Goal: Transaction & Acquisition: Purchase product/service

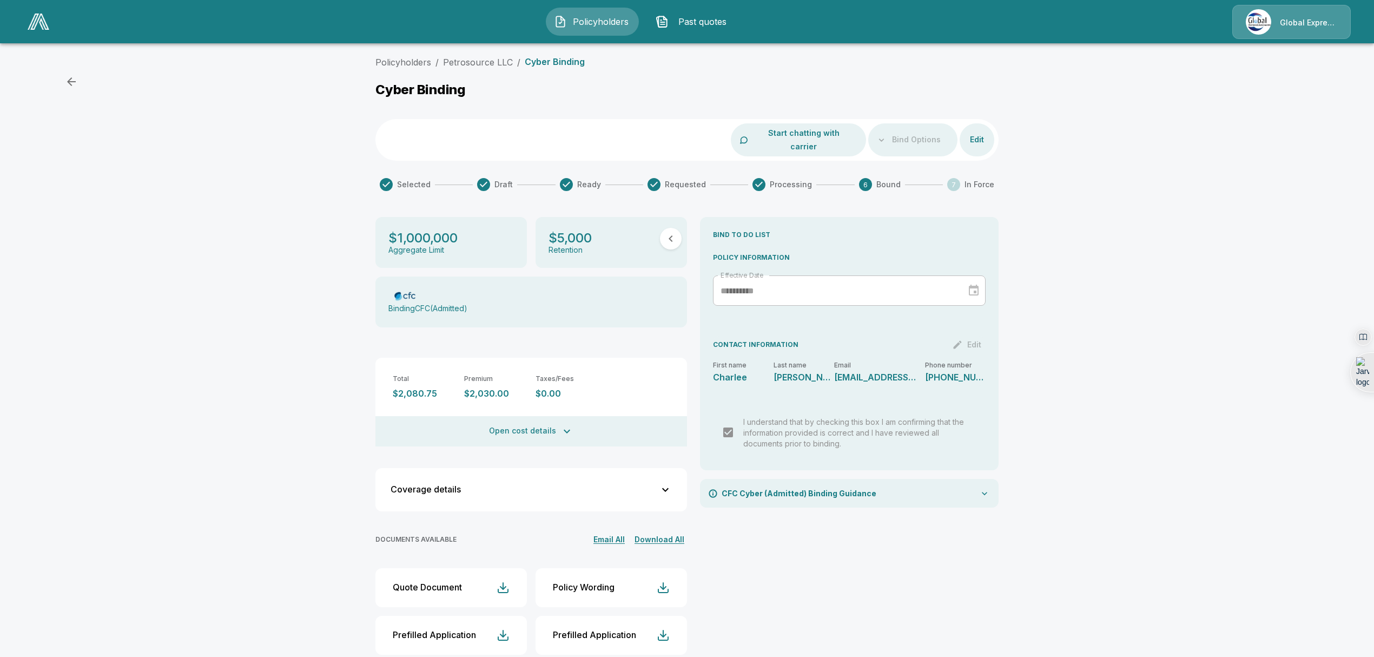
scroll to position [5, 0]
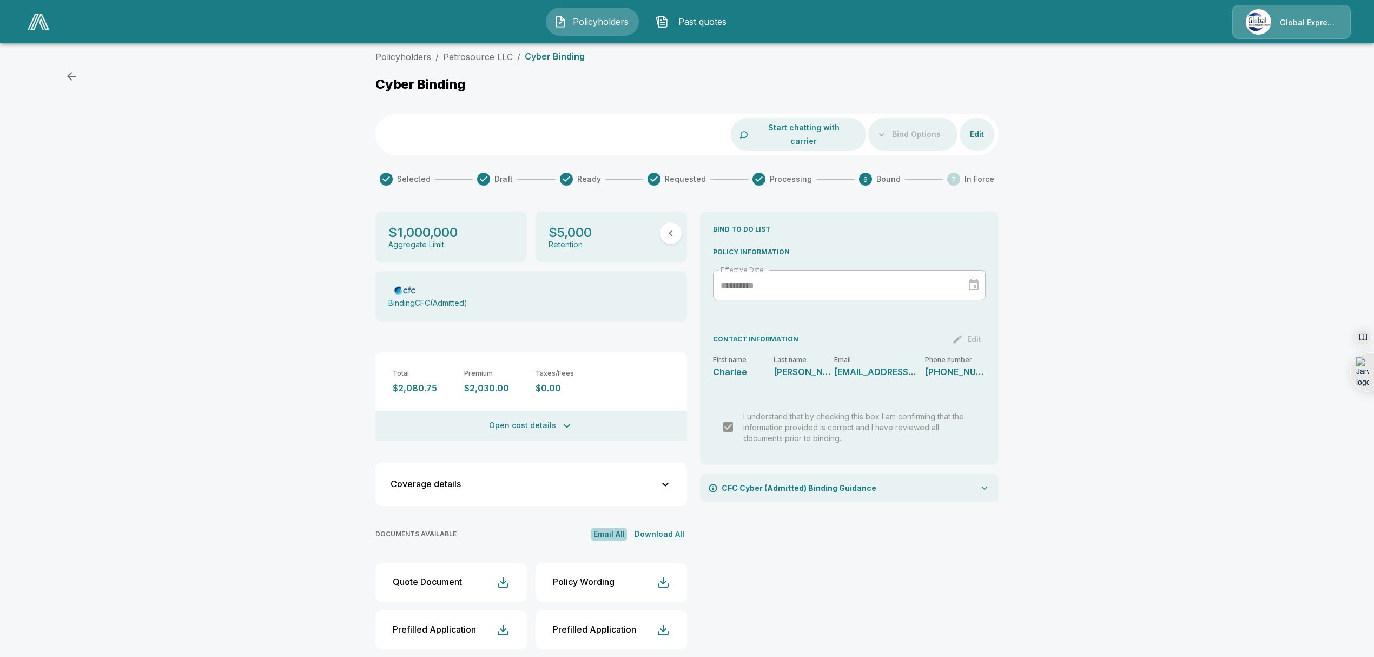
click at [615, 527] on button "Email All" at bounding box center [609, 534] width 37 height 14
click at [487, 52] on link "Petrosource LLC" at bounding box center [478, 56] width 70 height 11
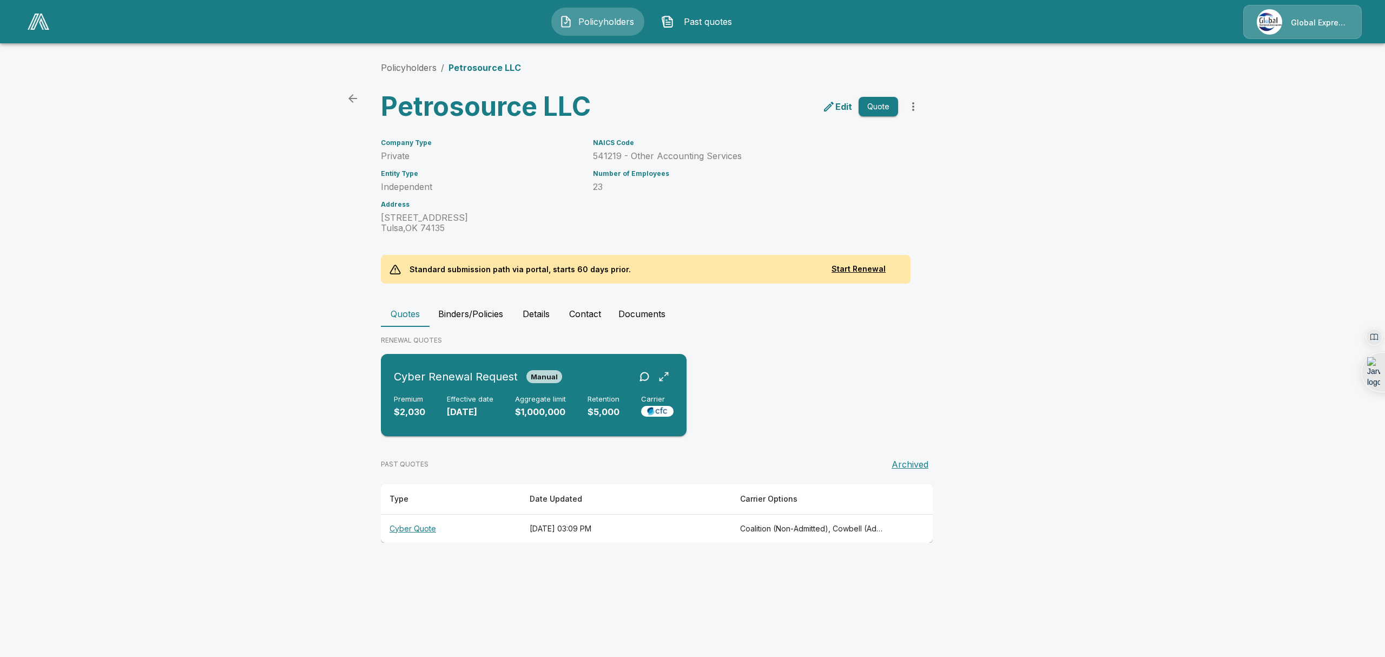
click at [506, 418] on div "Premium $2,030 Effective date 10/12/2025 Aggregate limit $1,000,000 Retention $…" at bounding box center [534, 407] width 280 height 24
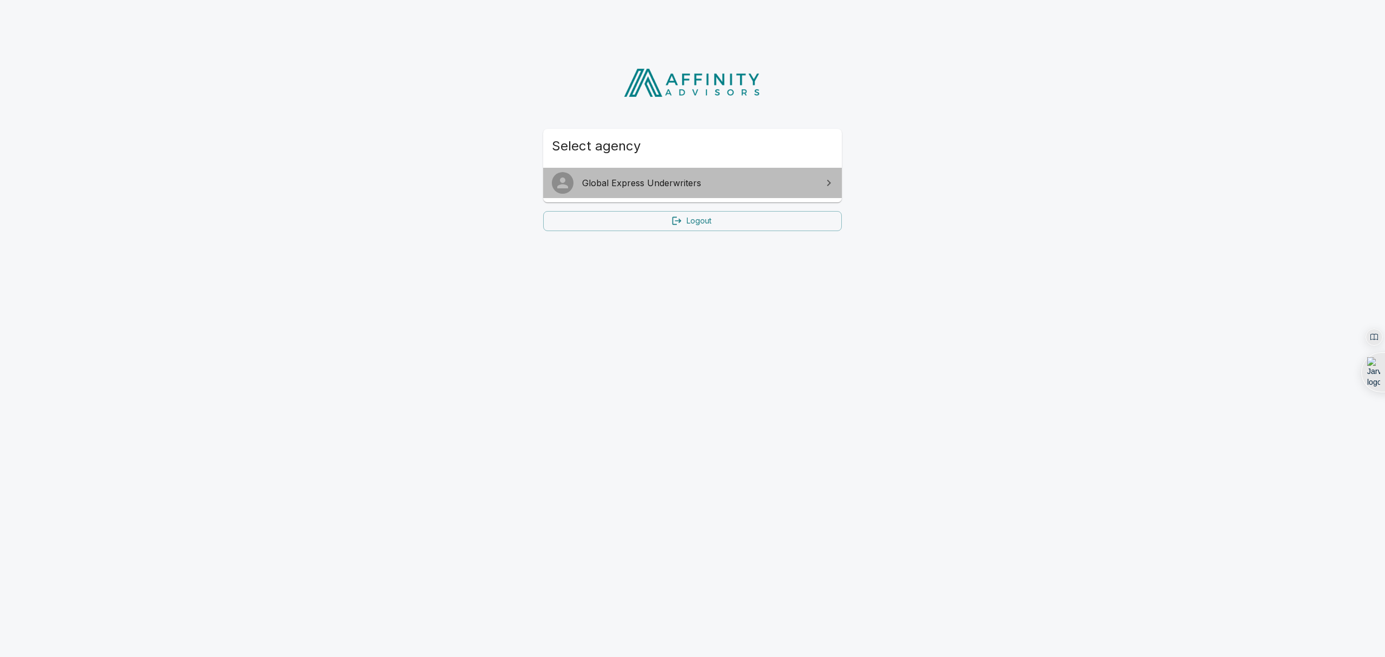
click at [784, 195] on link "Global Express Underwriters" at bounding box center [692, 183] width 299 height 30
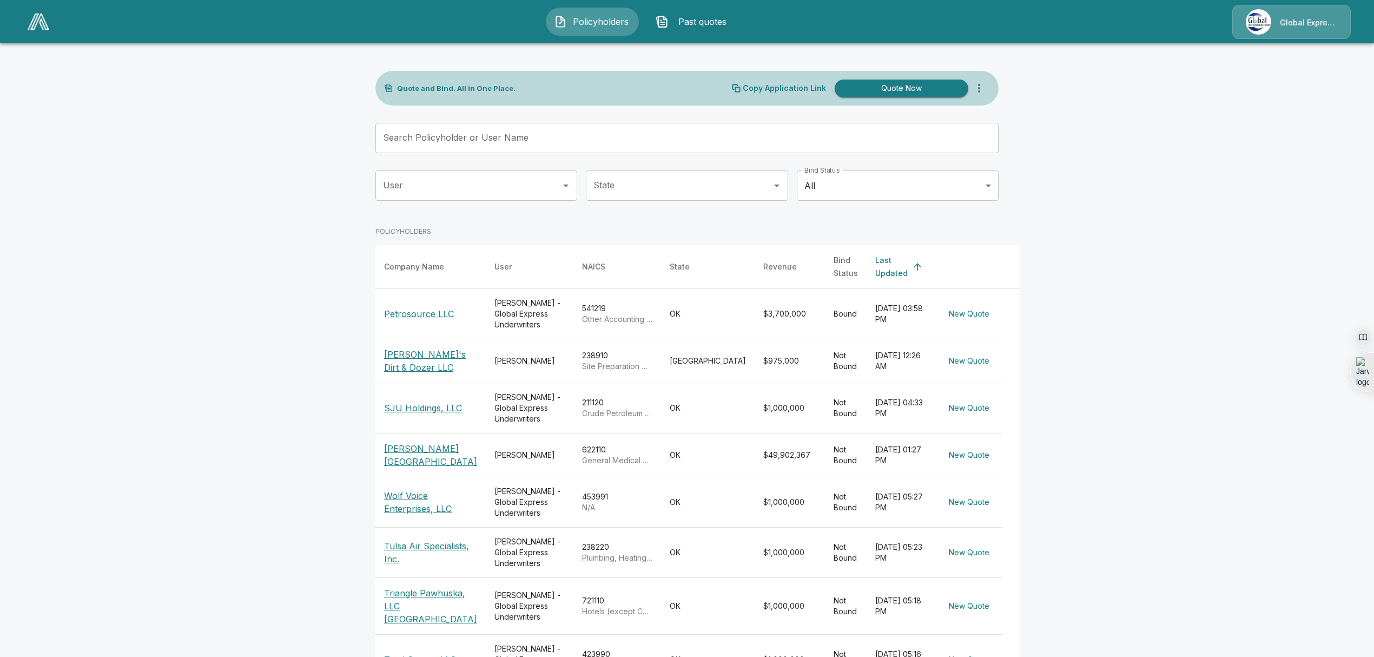
click at [432, 307] on p "Petrosource LLC" at bounding box center [419, 313] width 70 height 13
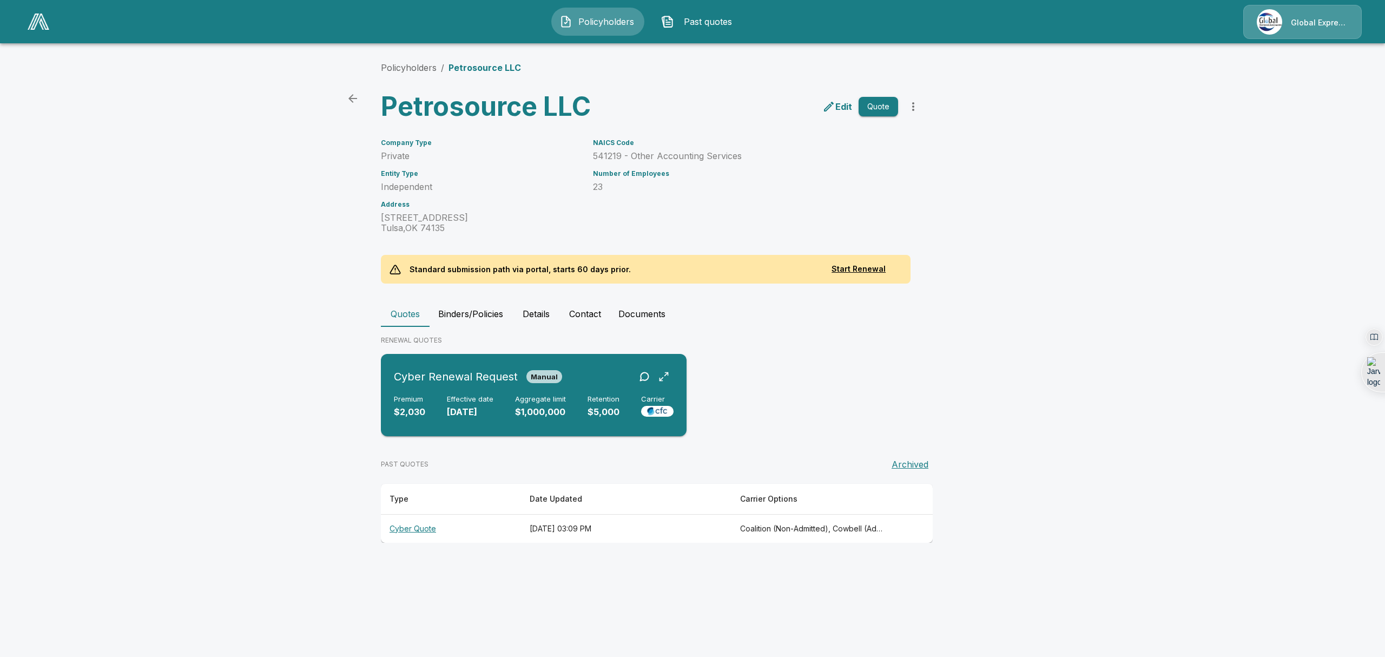
click at [441, 398] on div "Premium $2,030 Effective date 10/12/2025 Aggregate limit $1,000,000 Retention $…" at bounding box center [534, 407] width 280 height 24
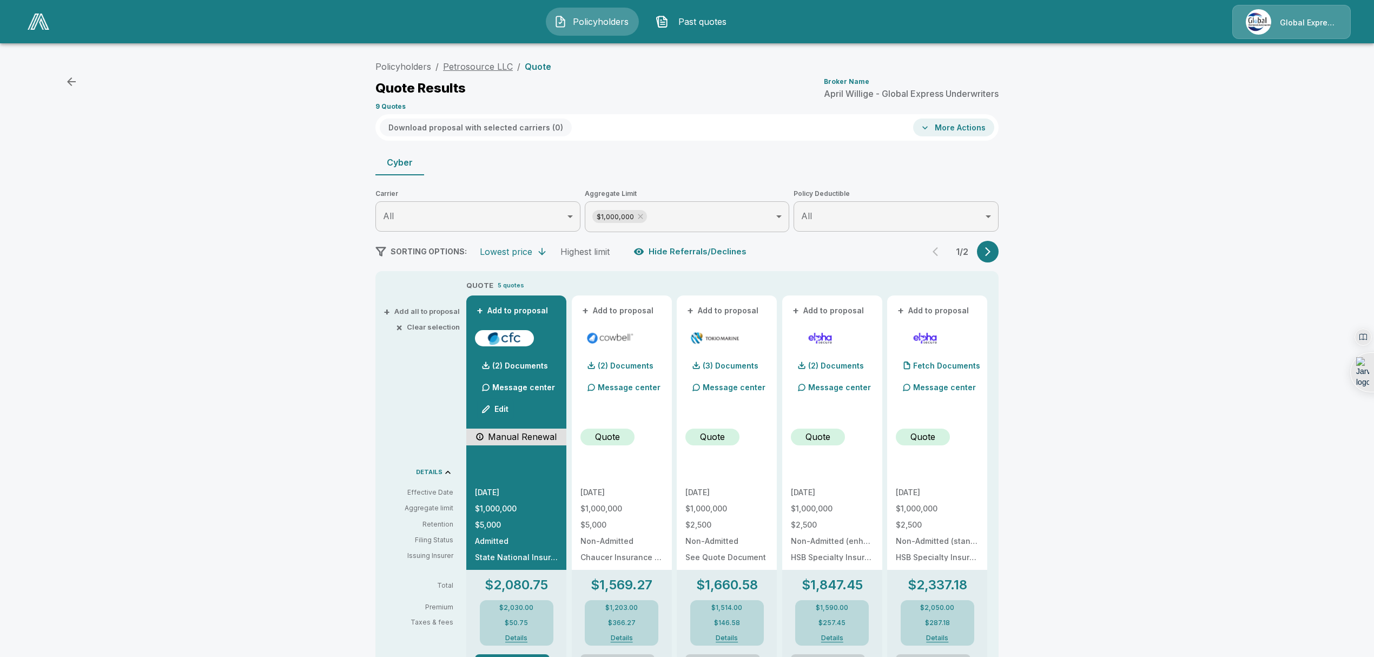
click at [468, 66] on link "Petrosource LLC" at bounding box center [478, 66] width 70 height 11
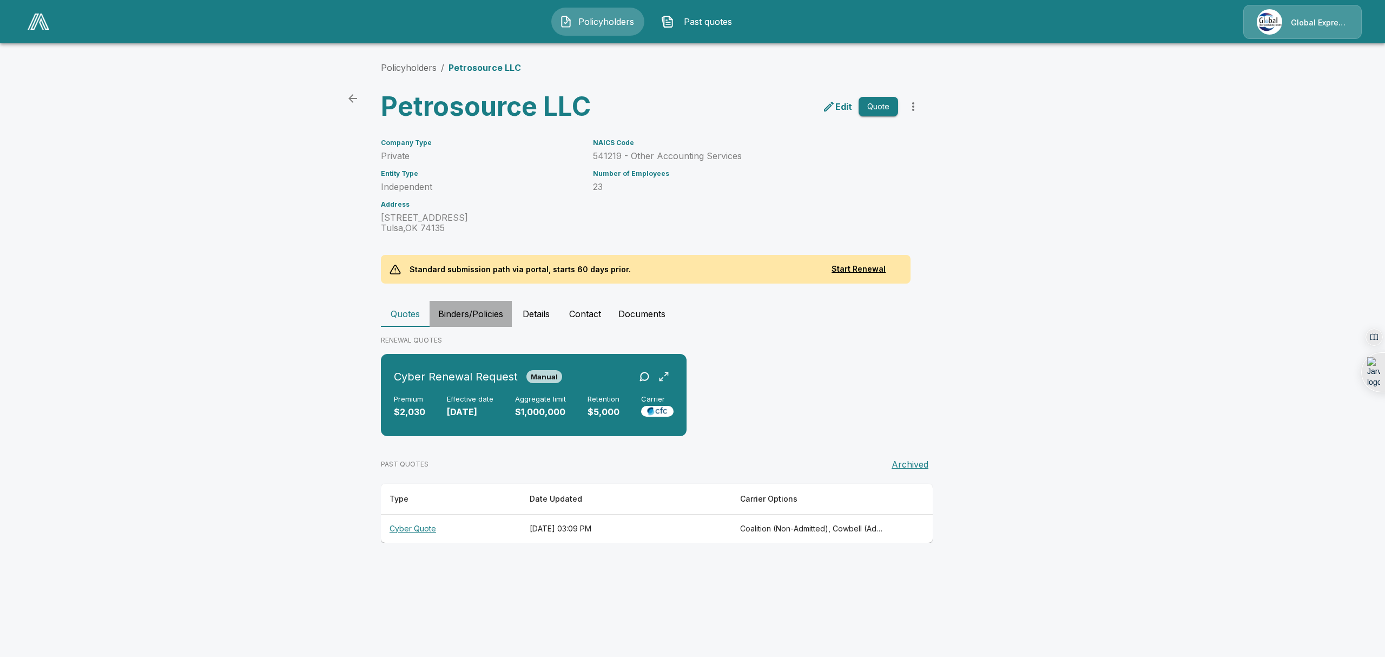
click at [486, 310] on button "Binders/Policies" at bounding box center [471, 314] width 82 height 26
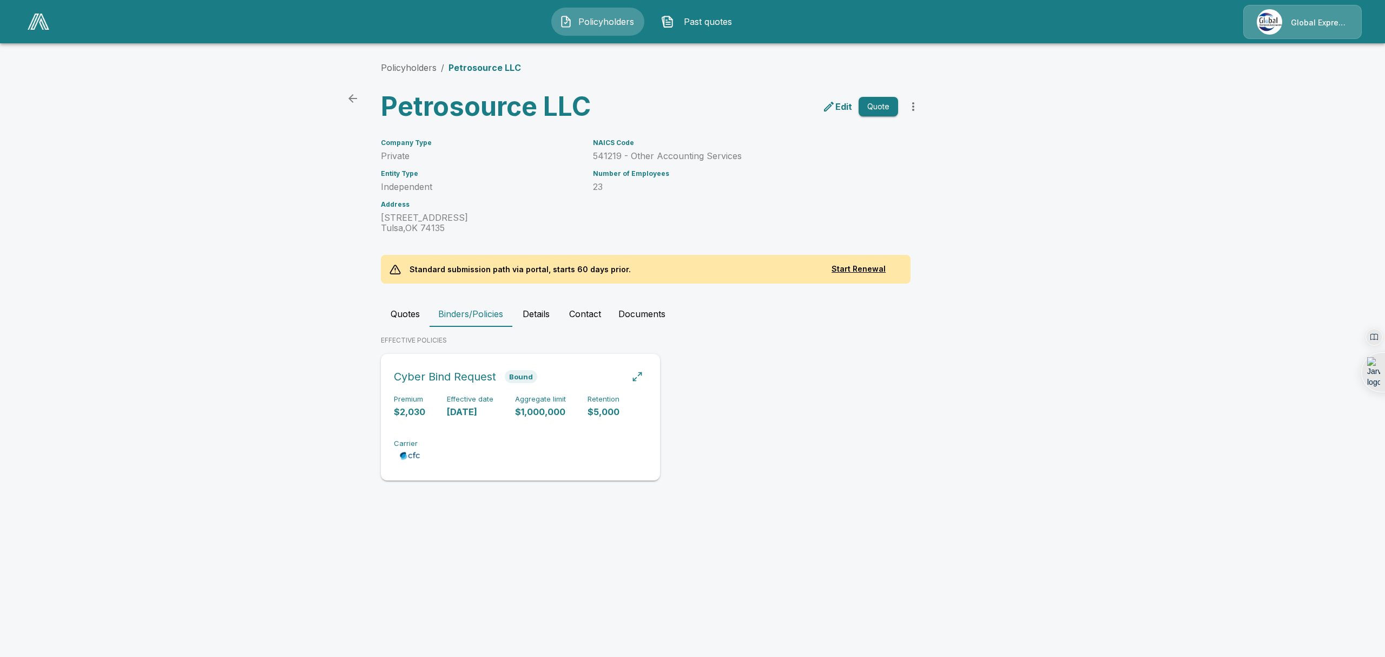
click at [524, 432] on div "Premium $2,030 Effective date 10/12/2025 Aggregate limit $1,000,000 Retention $…" at bounding box center [520, 429] width 253 height 68
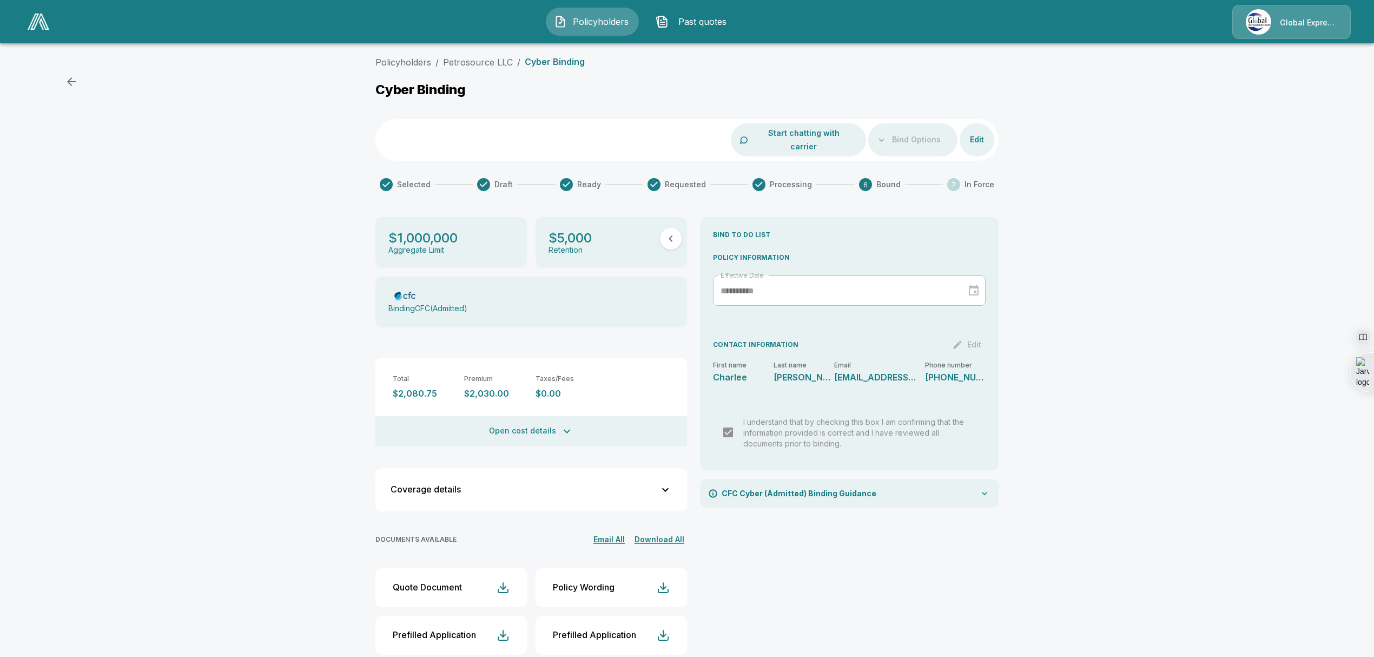
scroll to position [5, 0]
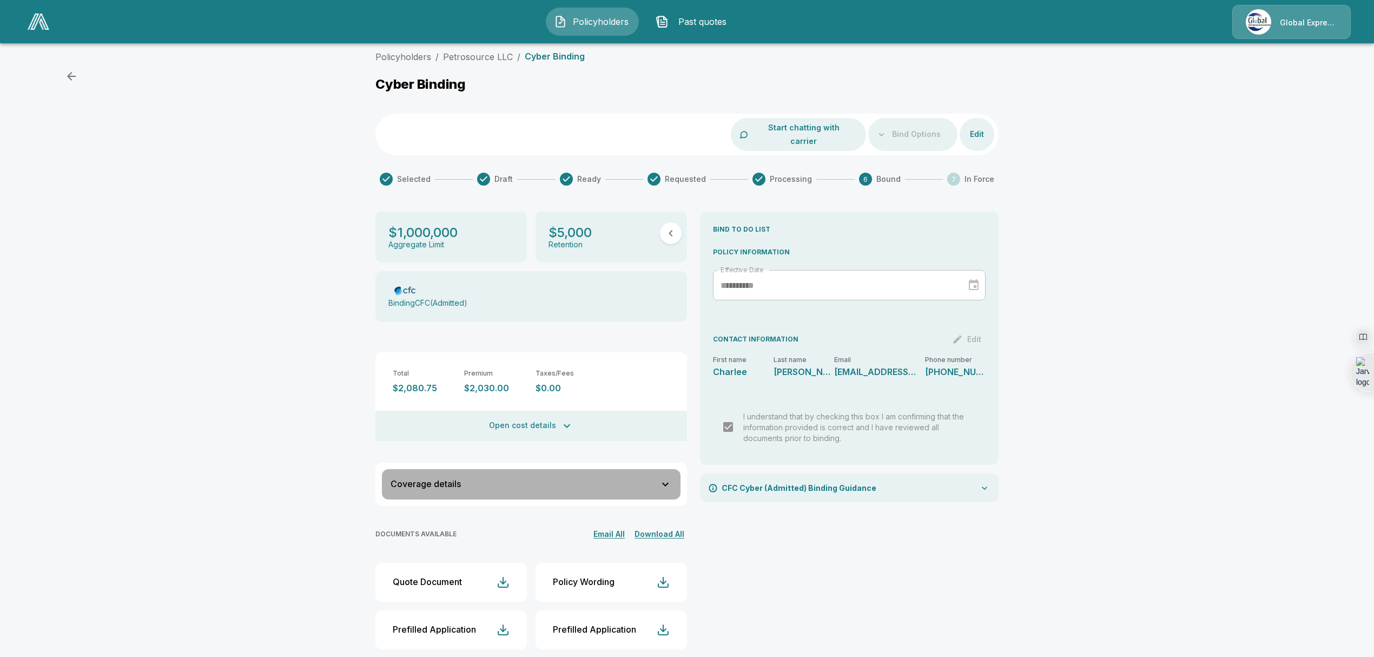
click at [666, 478] on icon "button" at bounding box center [665, 484] width 13 height 13
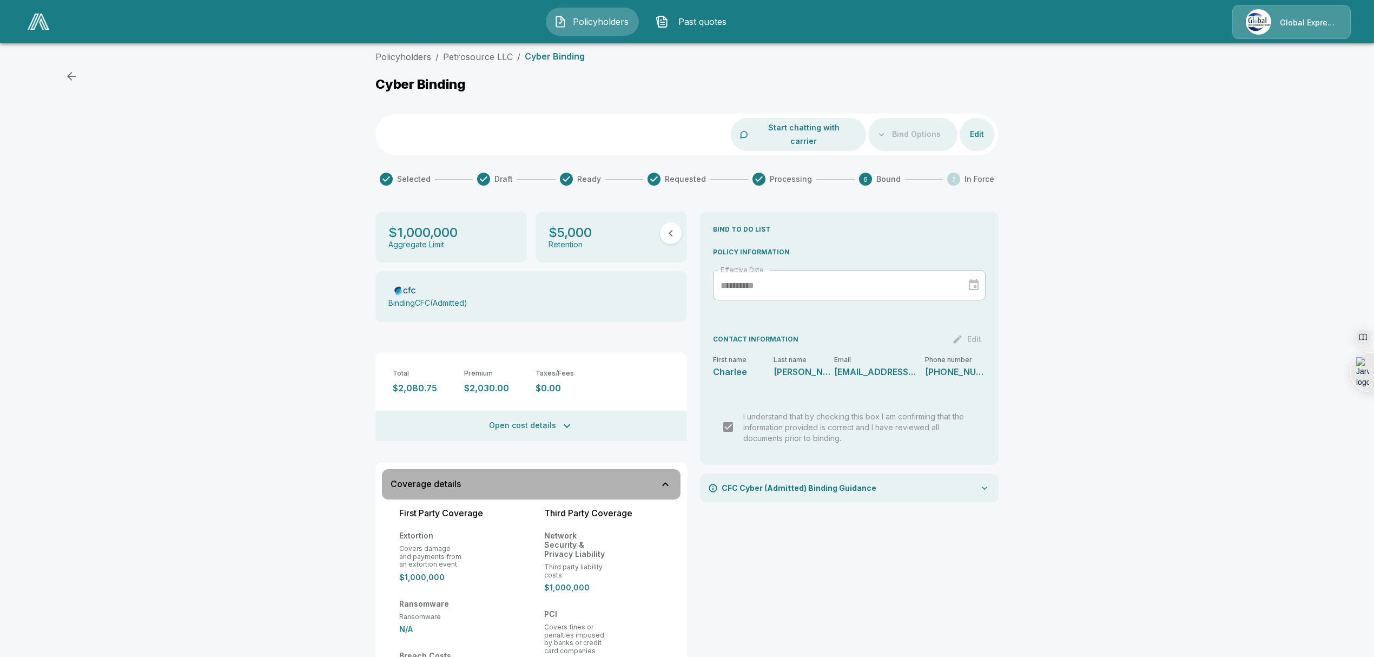
click at [666, 478] on icon "button" at bounding box center [665, 484] width 13 height 13
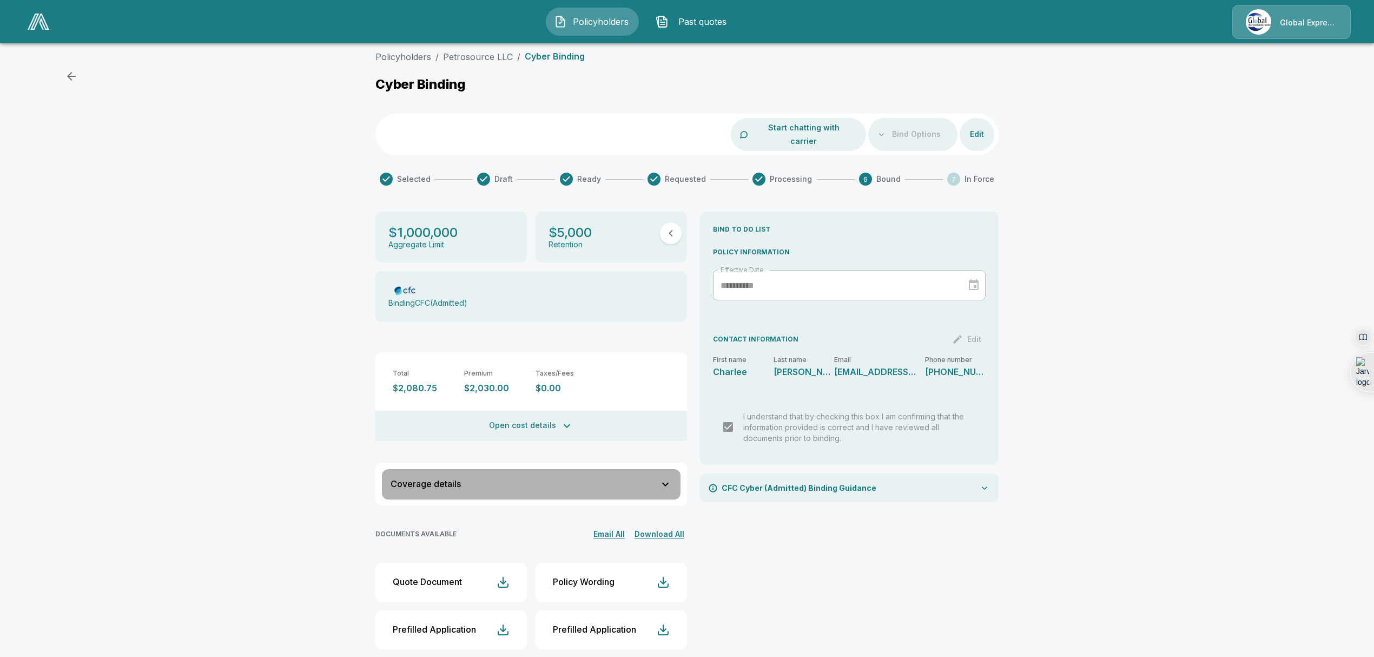
click at [666, 478] on icon "button" at bounding box center [665, 484] width 13 height 13
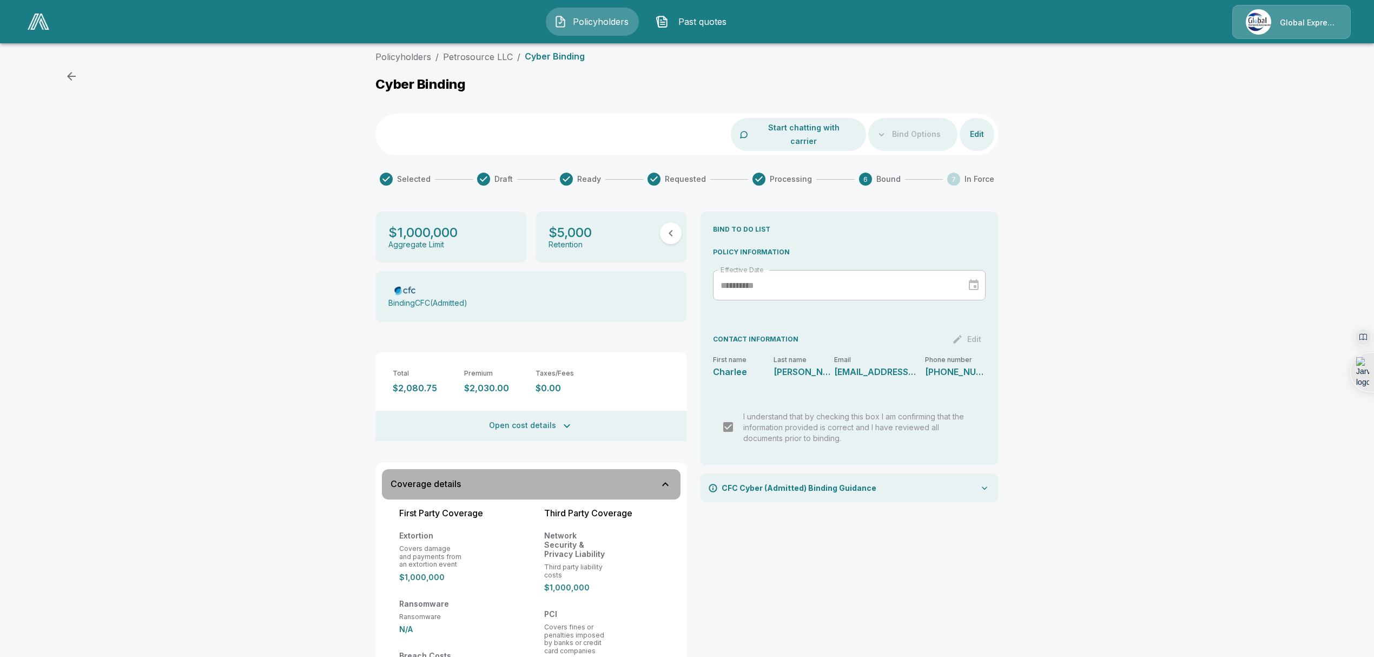
click at [666, 478] on icon "button" at bounding box center [665, 484] width 13 height 13
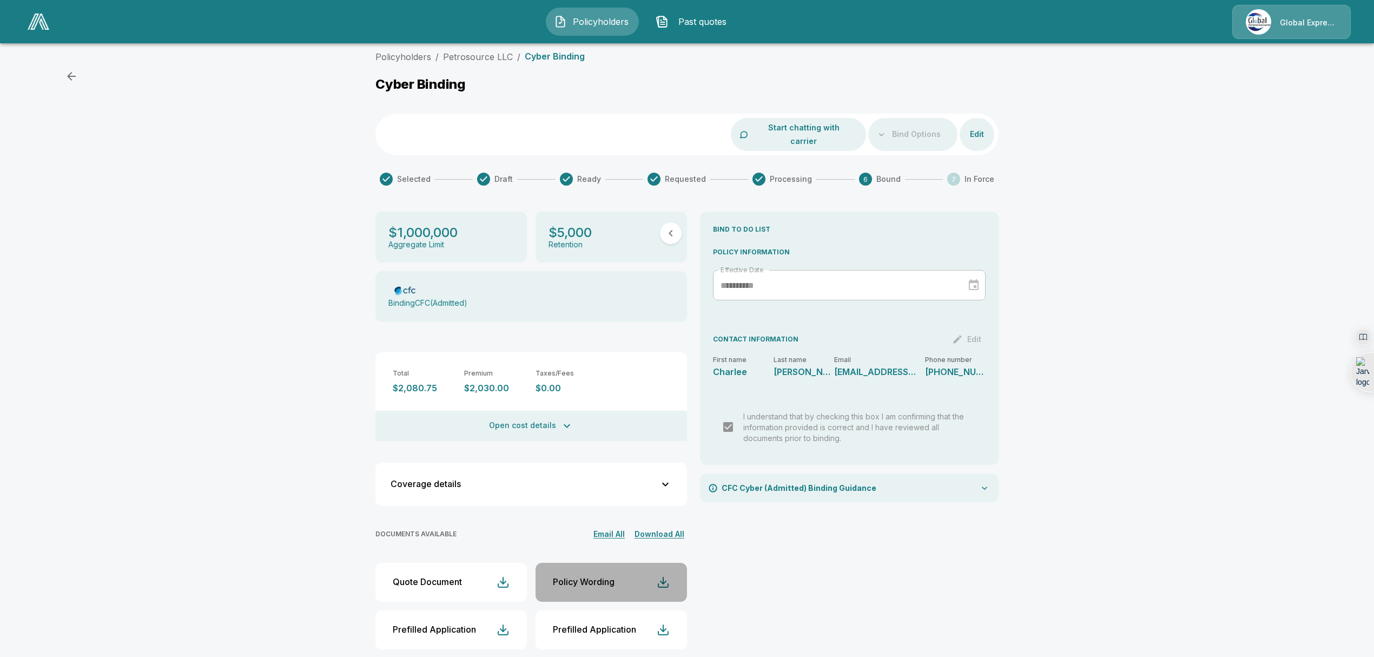
click at [580, 577] on div "Policy Wording" at bounding box center [584, 582] width 62 height 10
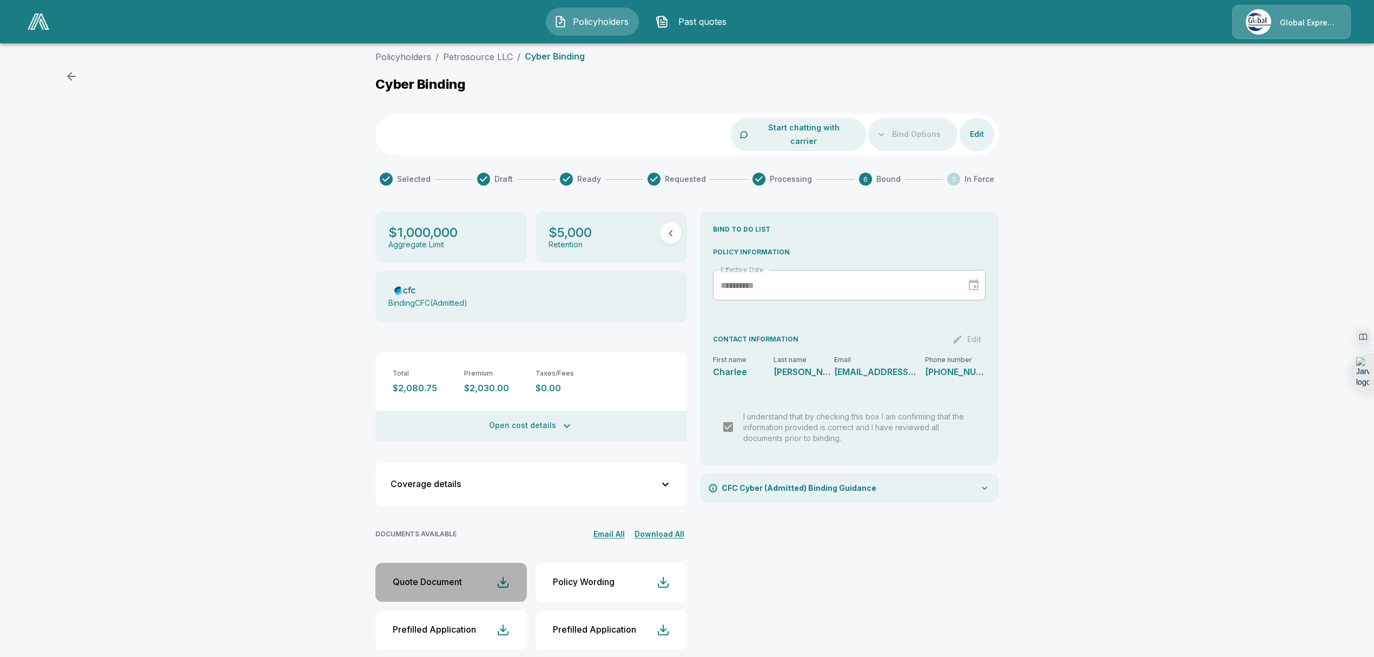
click at [451, 577] on div "Quote Document" at bounding box center [427, 582] width 69 height 10
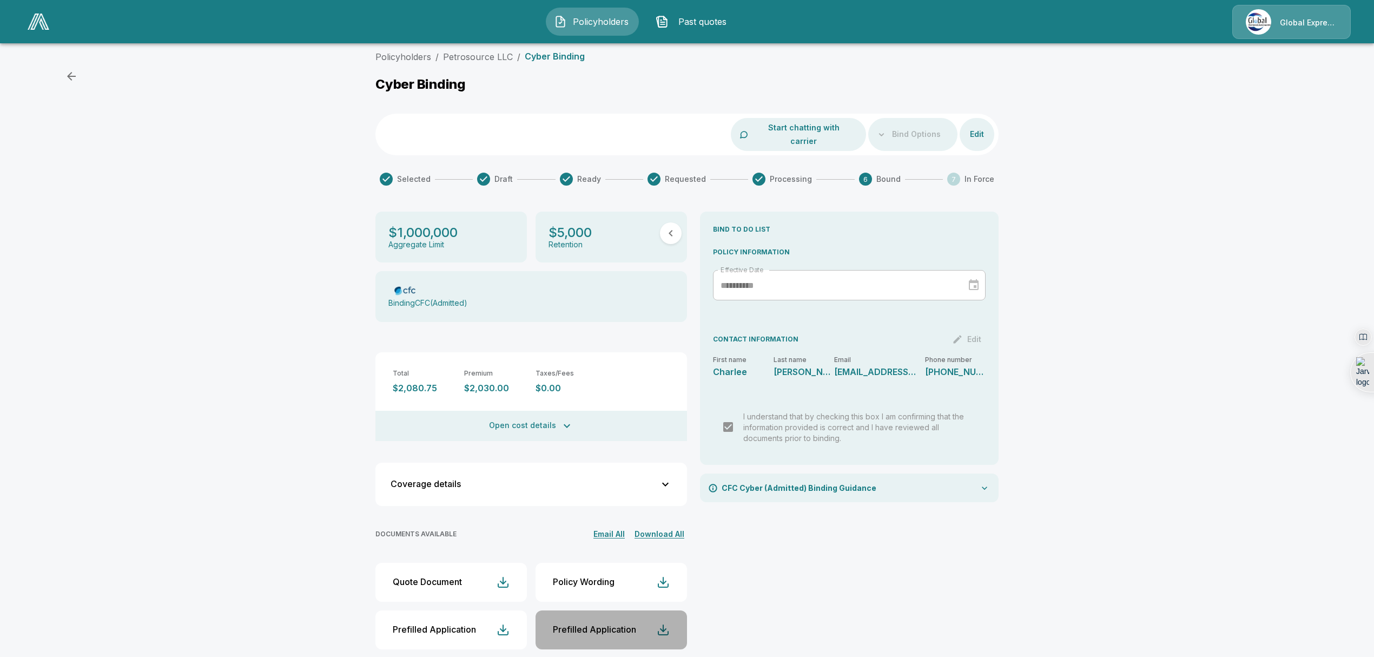
click at [593, 622] on button "Prefilled Application" at bounding box center [611, 629] width 151 height 39
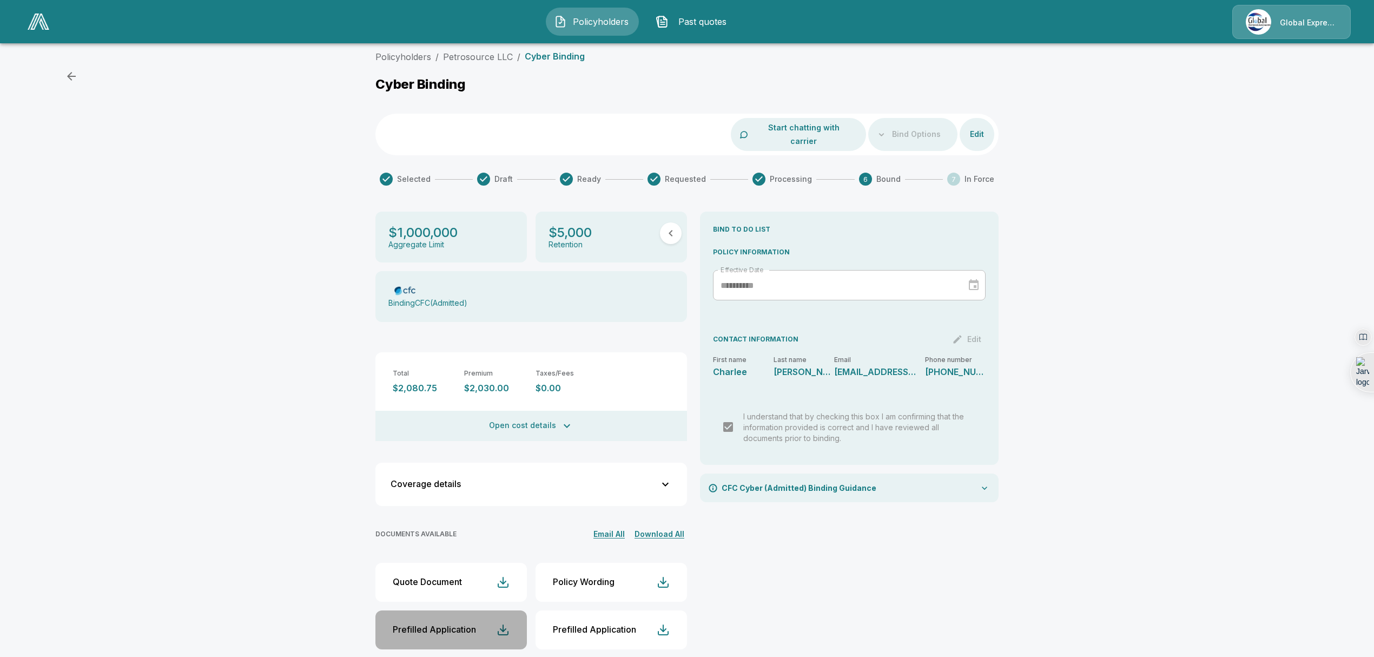
click at [448, 624] on div "Prefilled Application" at bounding box center [434, 629] width 83 height 10
click at [986, 483] on icon at bounding box center [984, 488] width 11 height 11
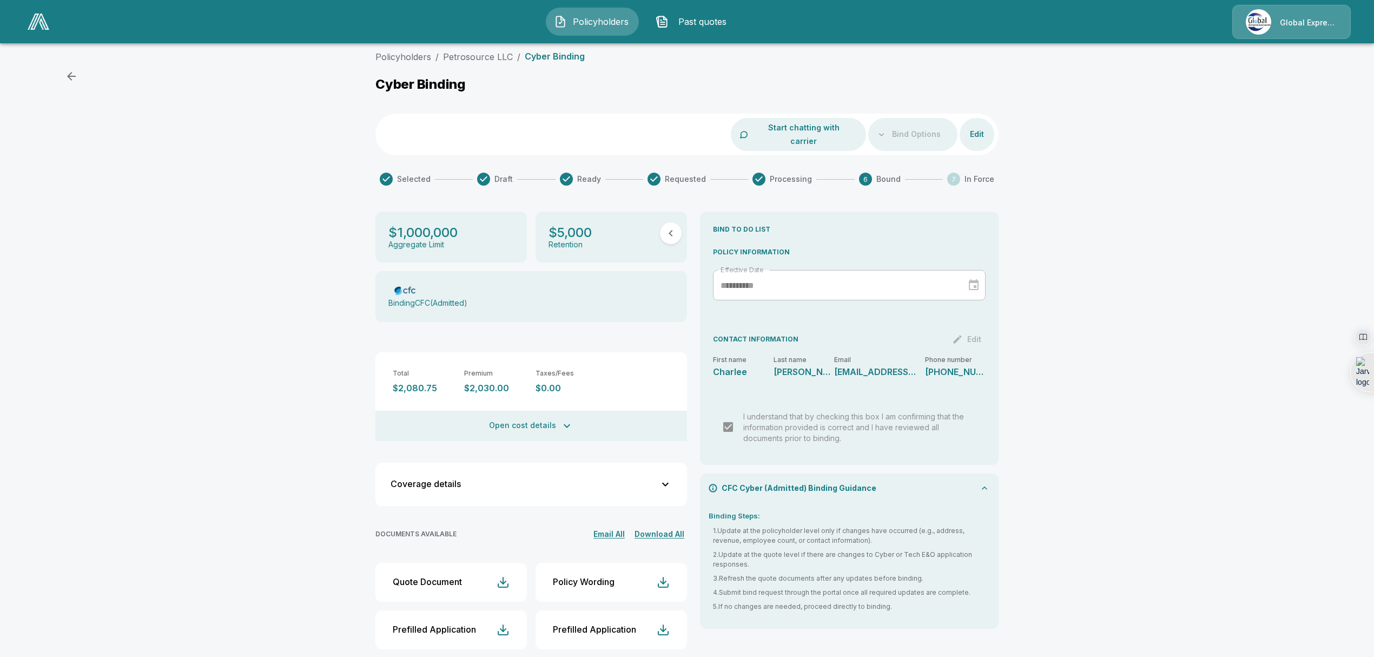
scroll to position [0, 0]
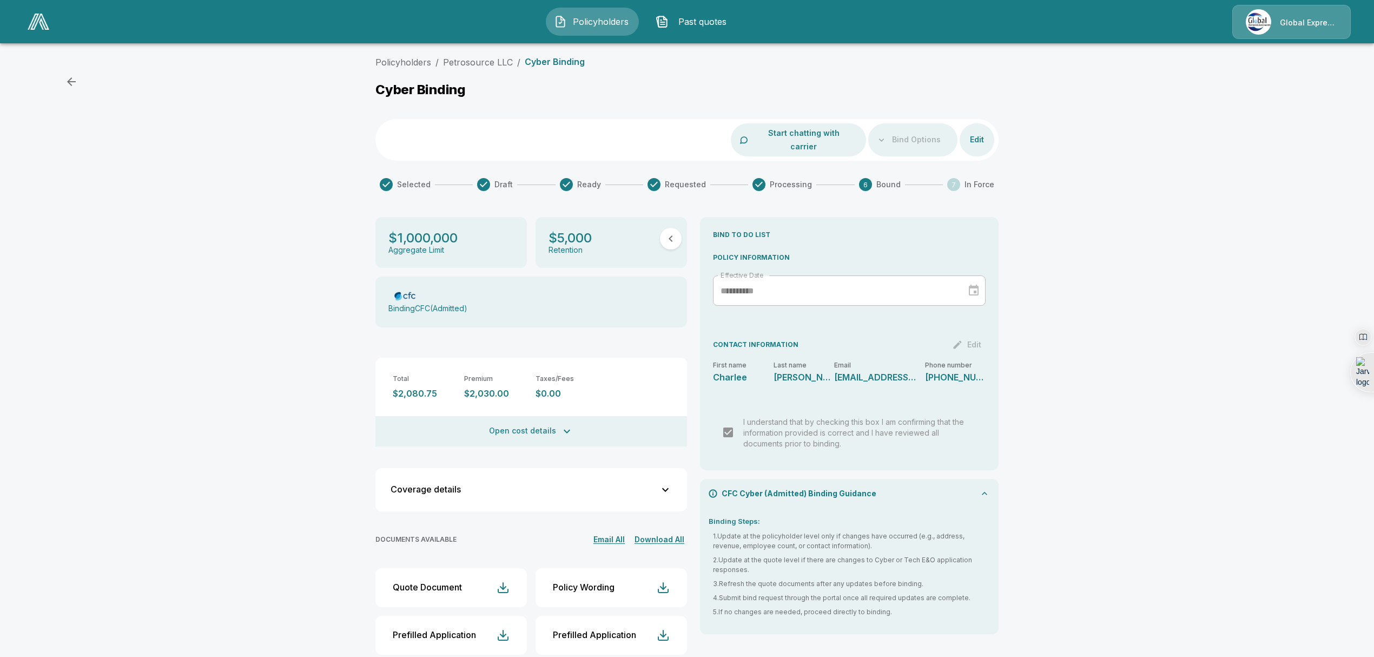
click at [283, 232] on div "Policyholders / Petrosource LLC / Cyber Binding Cyber Binding Start chatting wi…" at bounding box center [687, 363] width 1374 height 625
click at [1154, 282] on div "Policyholders / Petrosource LLC / Cyber Binding Cyber Binding Start chatting wi…" at bounding box center [687, 363] width 1374 height 625
click at [474, 61] on link "Petrosource LLC" at bounding box center [478, 62] width 70 height 11
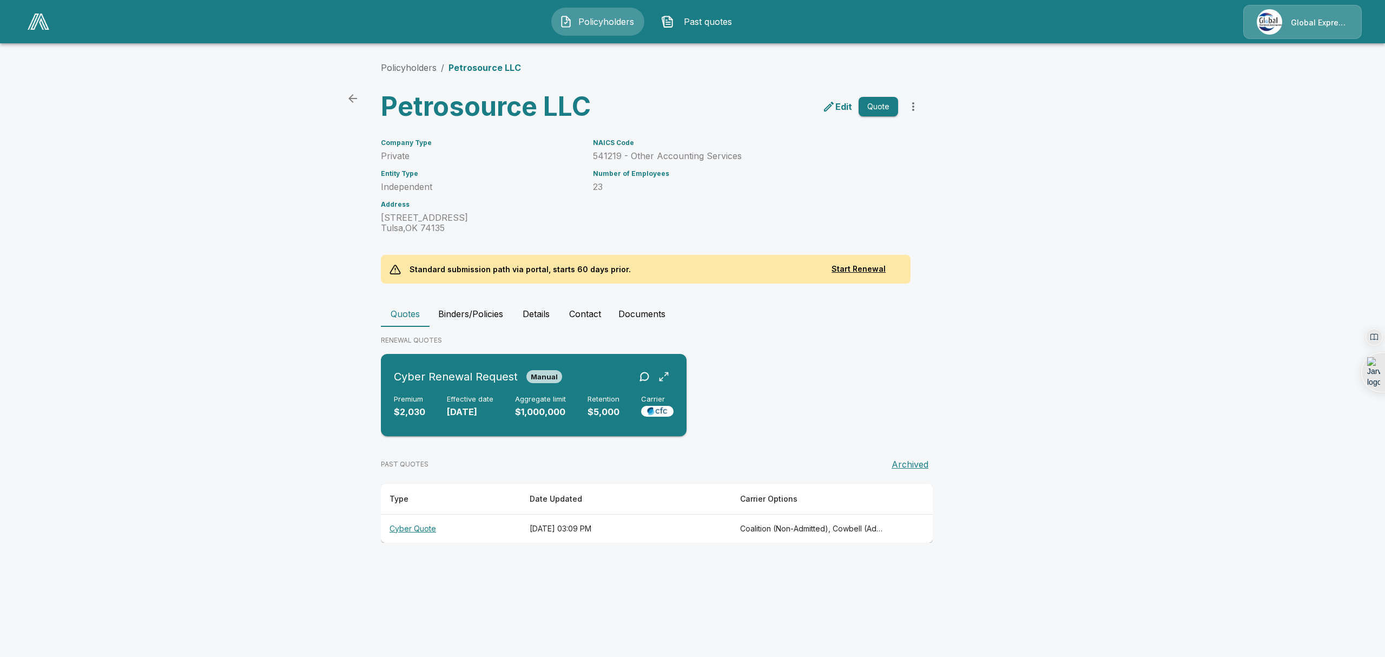
click at [470, 419] on div "Cyber Renewal Request Manual Premium $2,030 Effective date 10/12/2025 Aggregate…" at bounding box center [533, 395] width 297 height 74
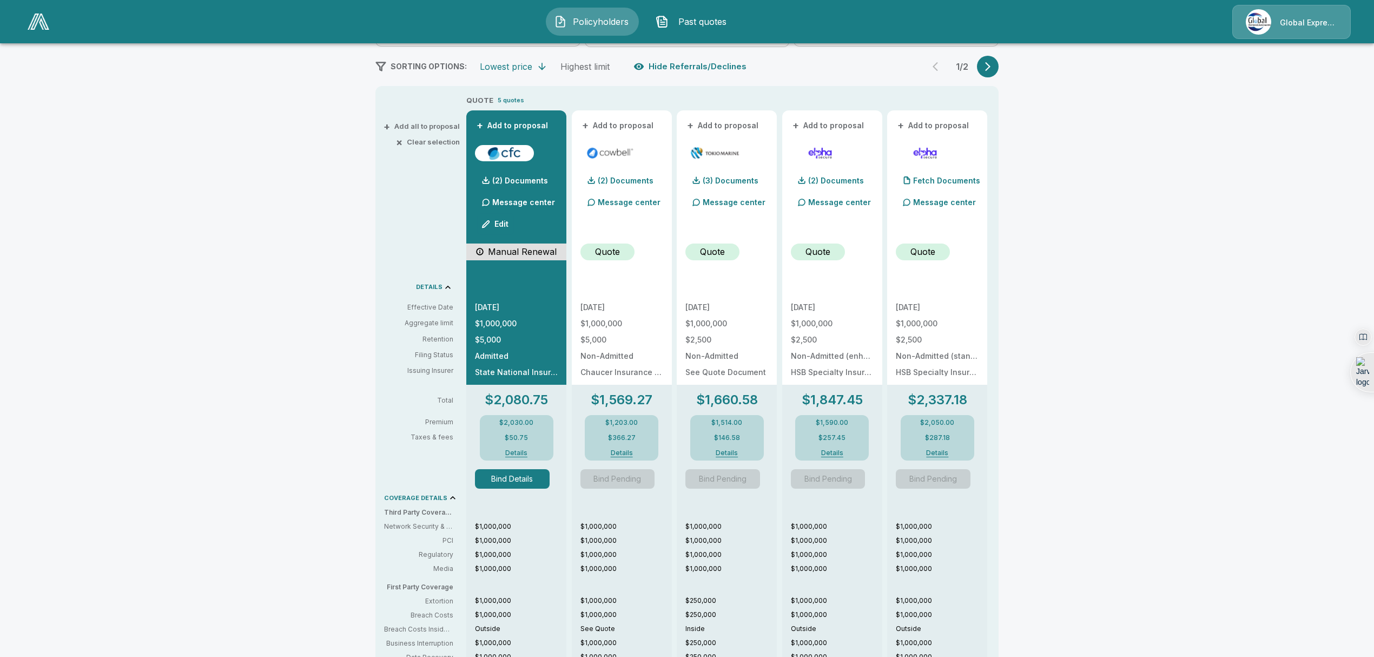
scroll to position [182, 0]
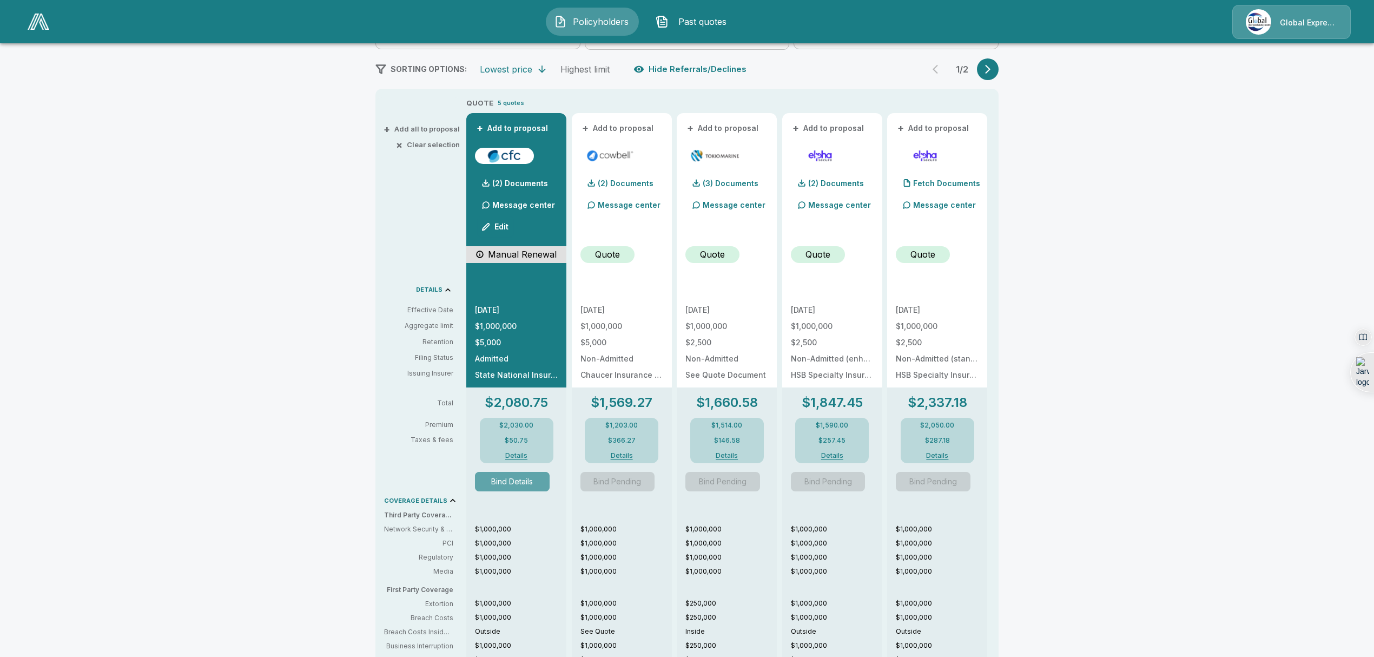
click at [520, 480] on button "Bind Details" at bounding box center [512, 481] width 75 height 19
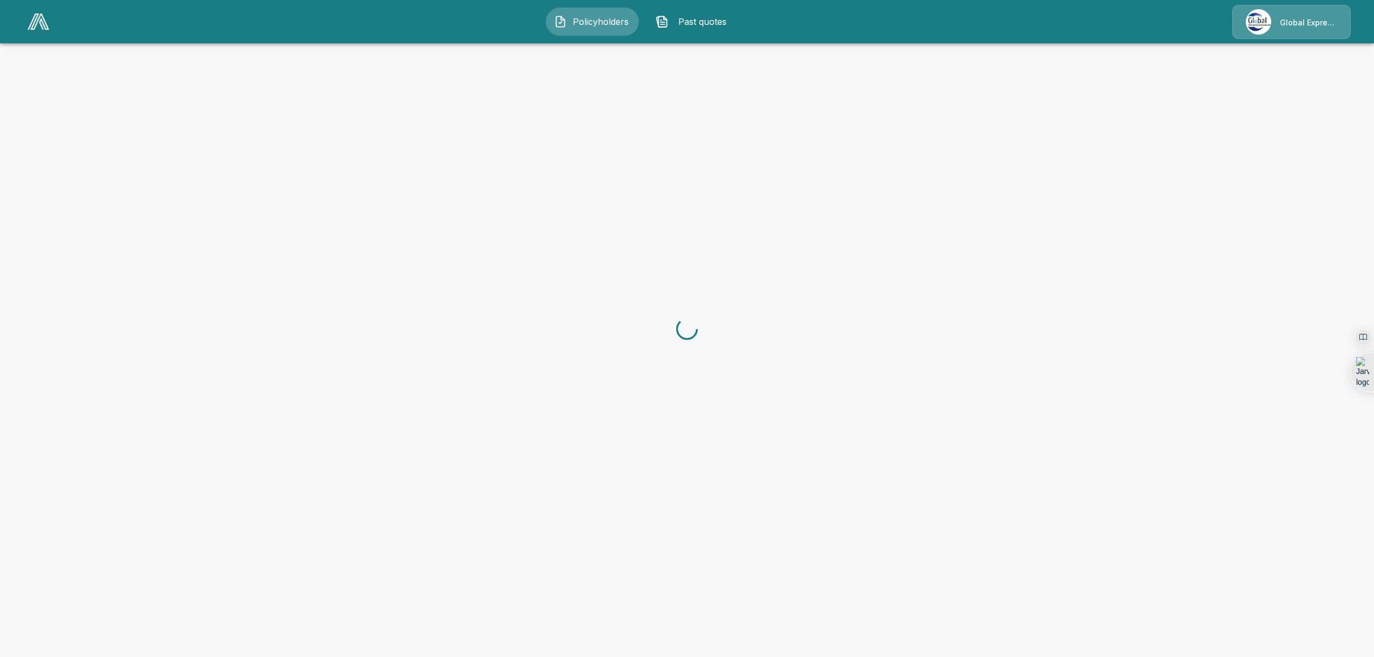
scroll to position [53, 0]
